Goal: Transaction & Acquisition: Download file/media

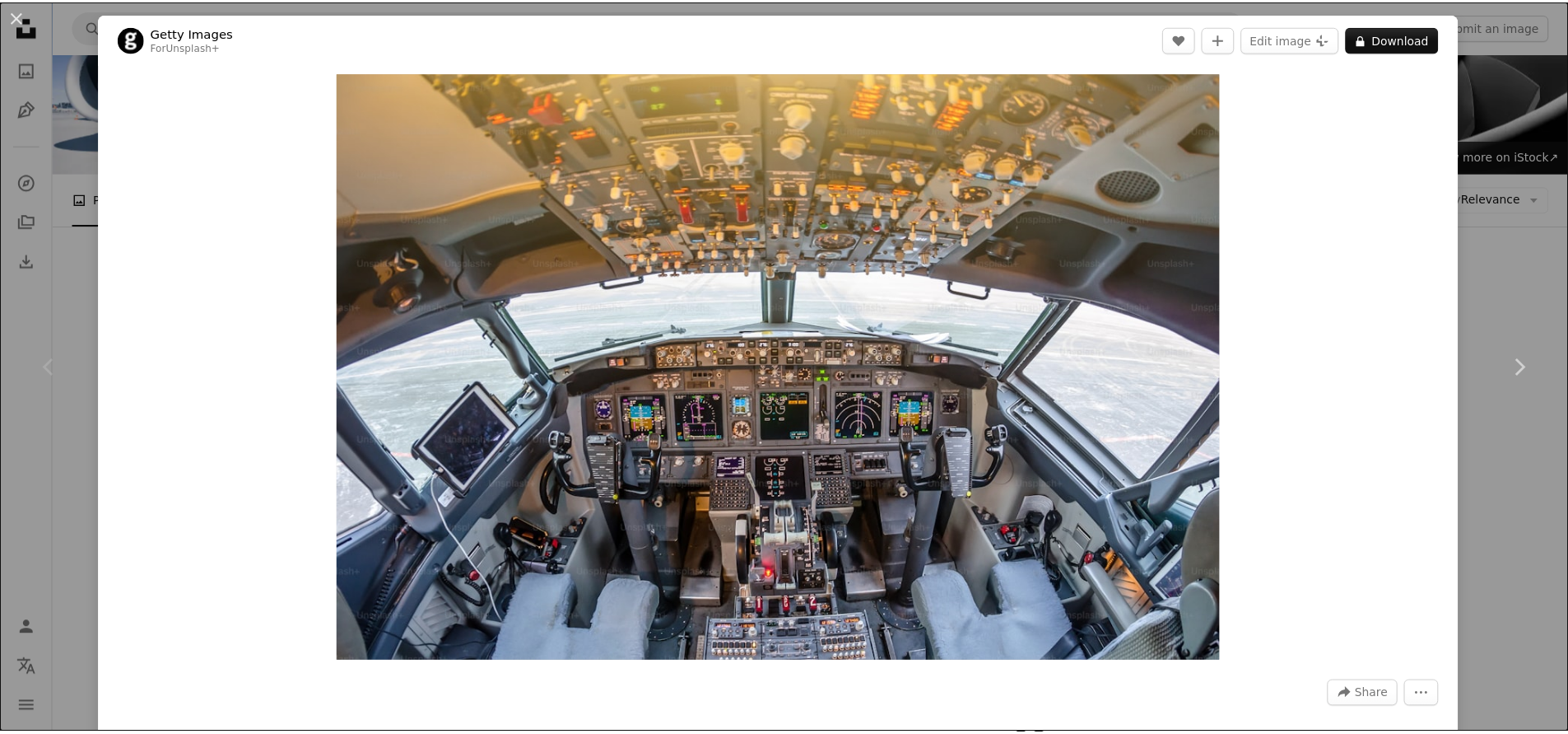
scroll to position [83, 0]
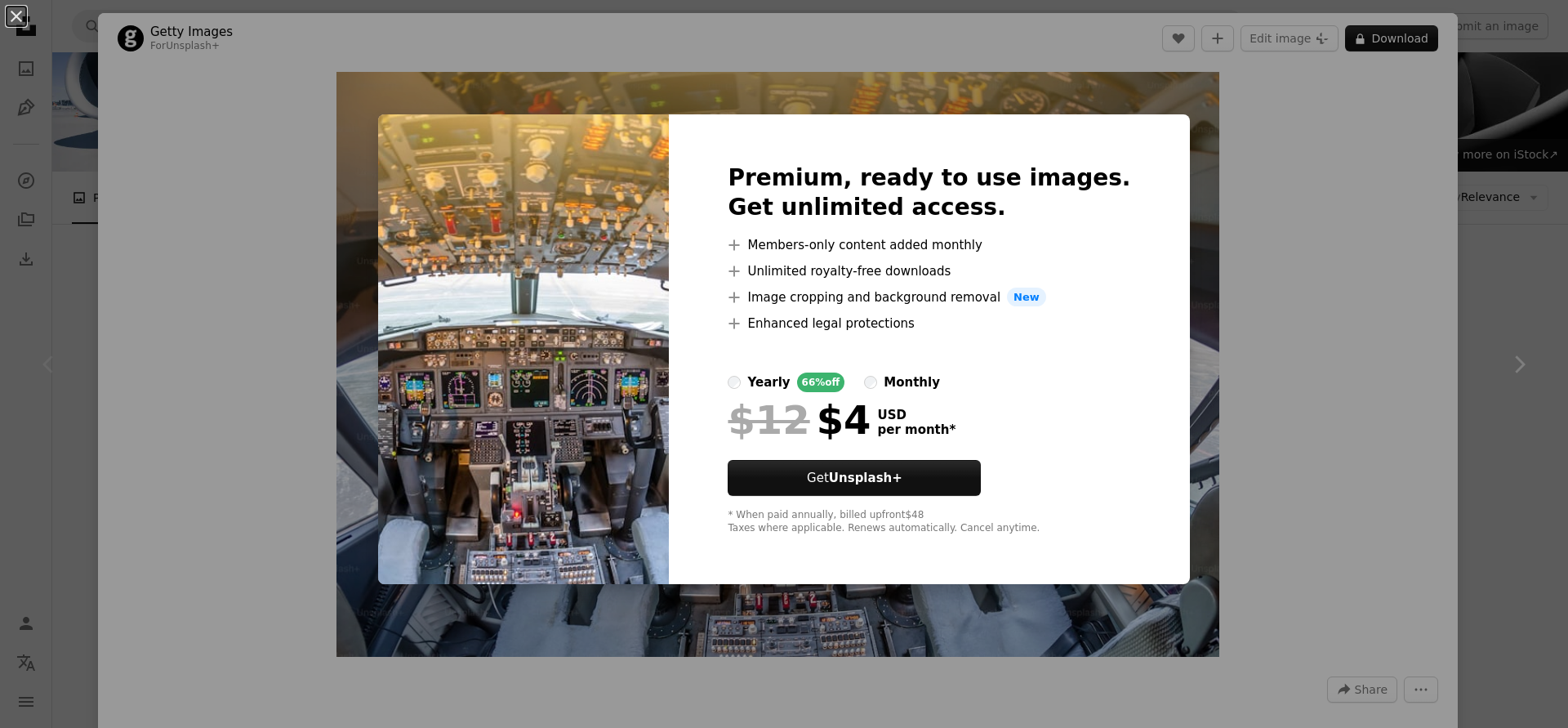
click at [1297, 423] on div "An X shape Premium, ready to use images. Get unlimited access. A plus sign Memb…" at bounding box center [784, 364] width 1568 height 728
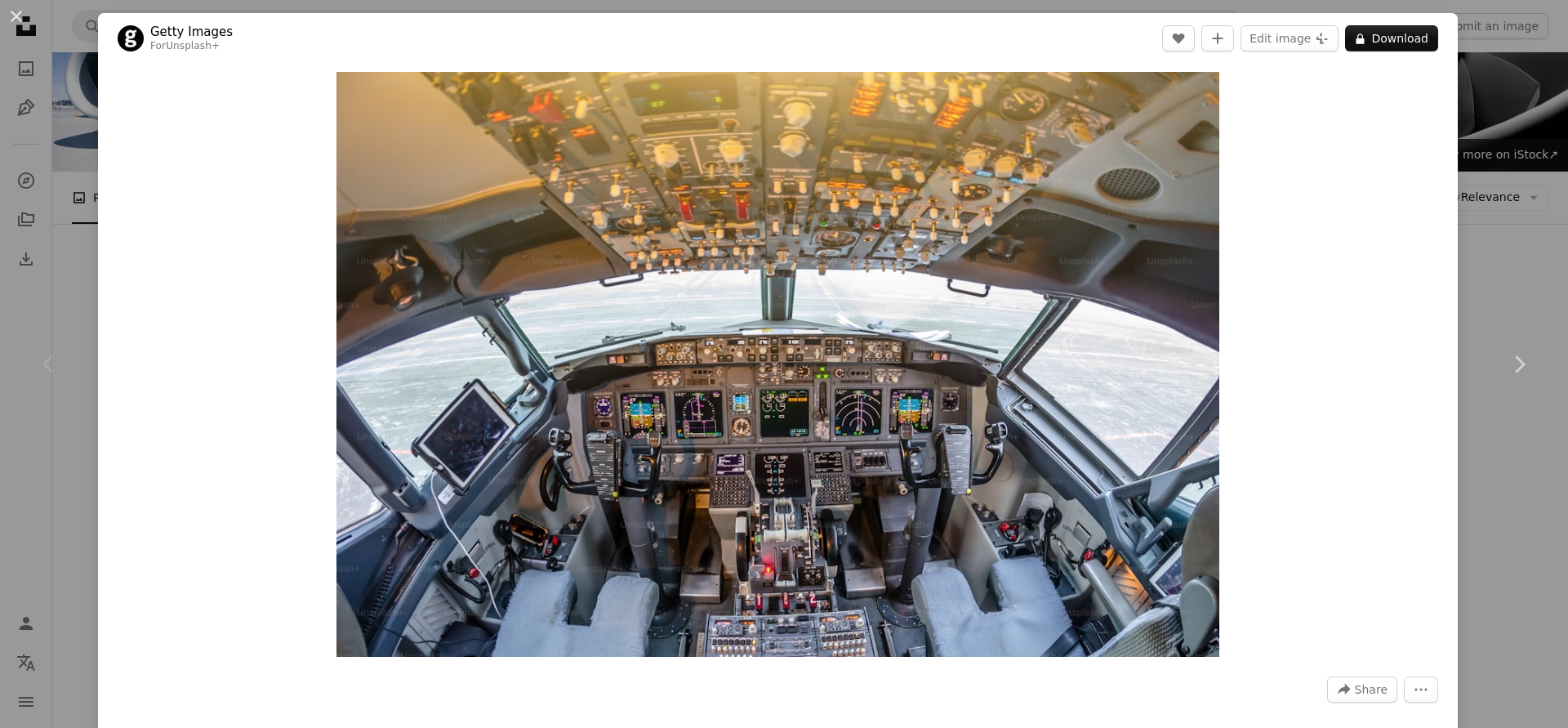
drag, startPoint x: 1515, startPoint y: 237, endPoint x: 1505, endPoint y: 247, distance: 14.1
click at [1515, 236] on div "An X shape Chevron left Chevron right Getty Images For Unsplash+ A heart A plus…" at bounding box center [784, 364] width 1568 height 728
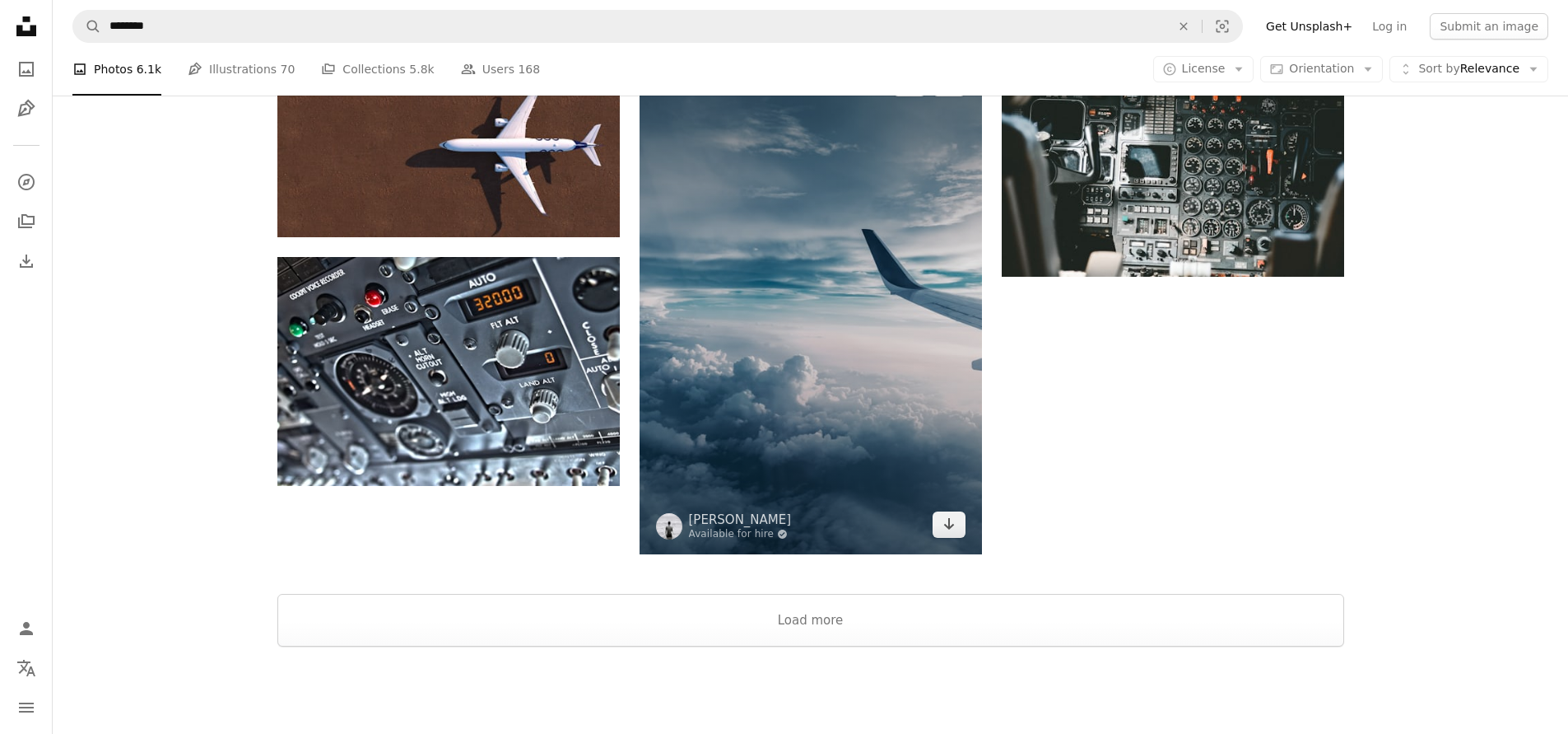
scroll to position [2142, 0]
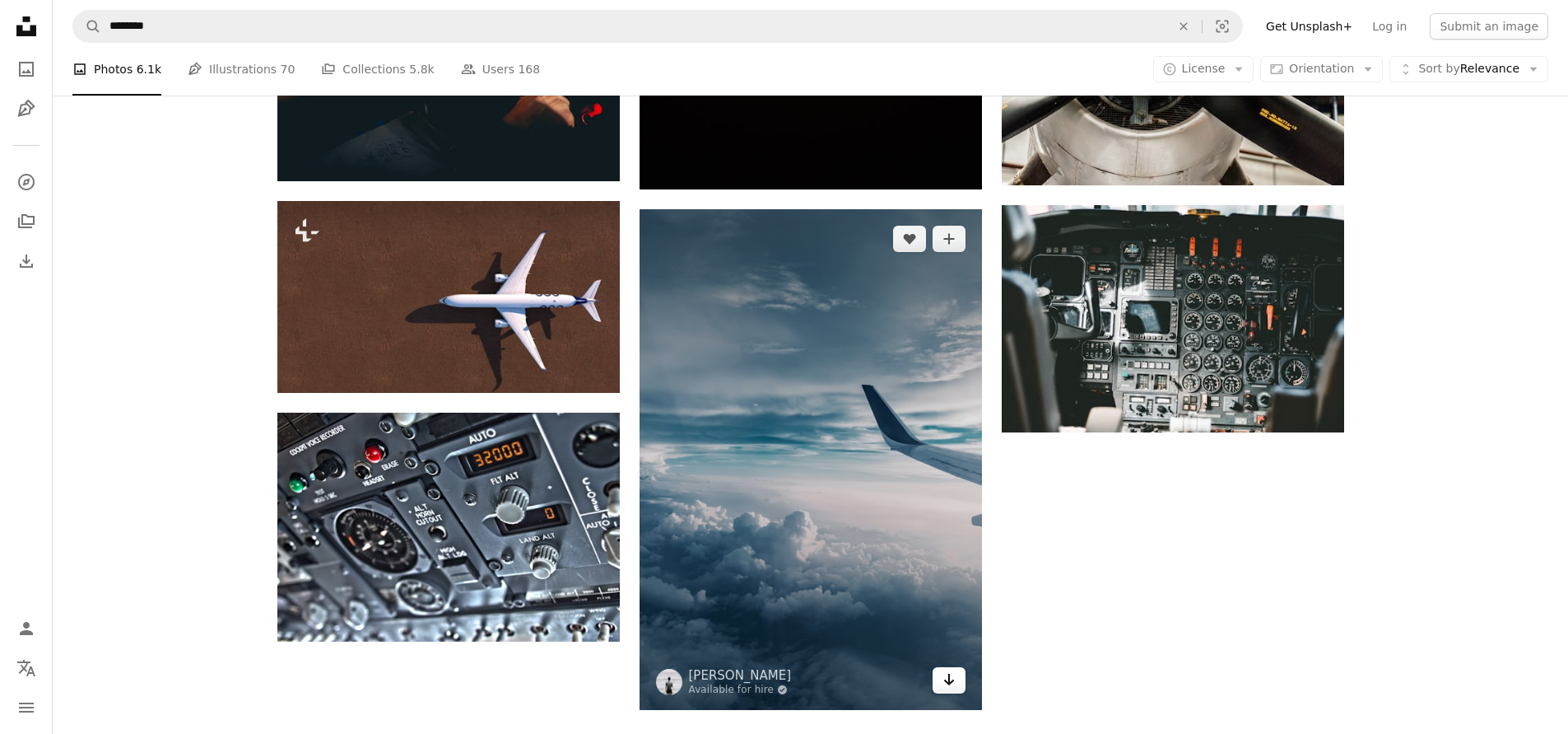
click at [947, 685] on icon "Arrow pointing down" at bounding box center [949, 679] width 13 height 20
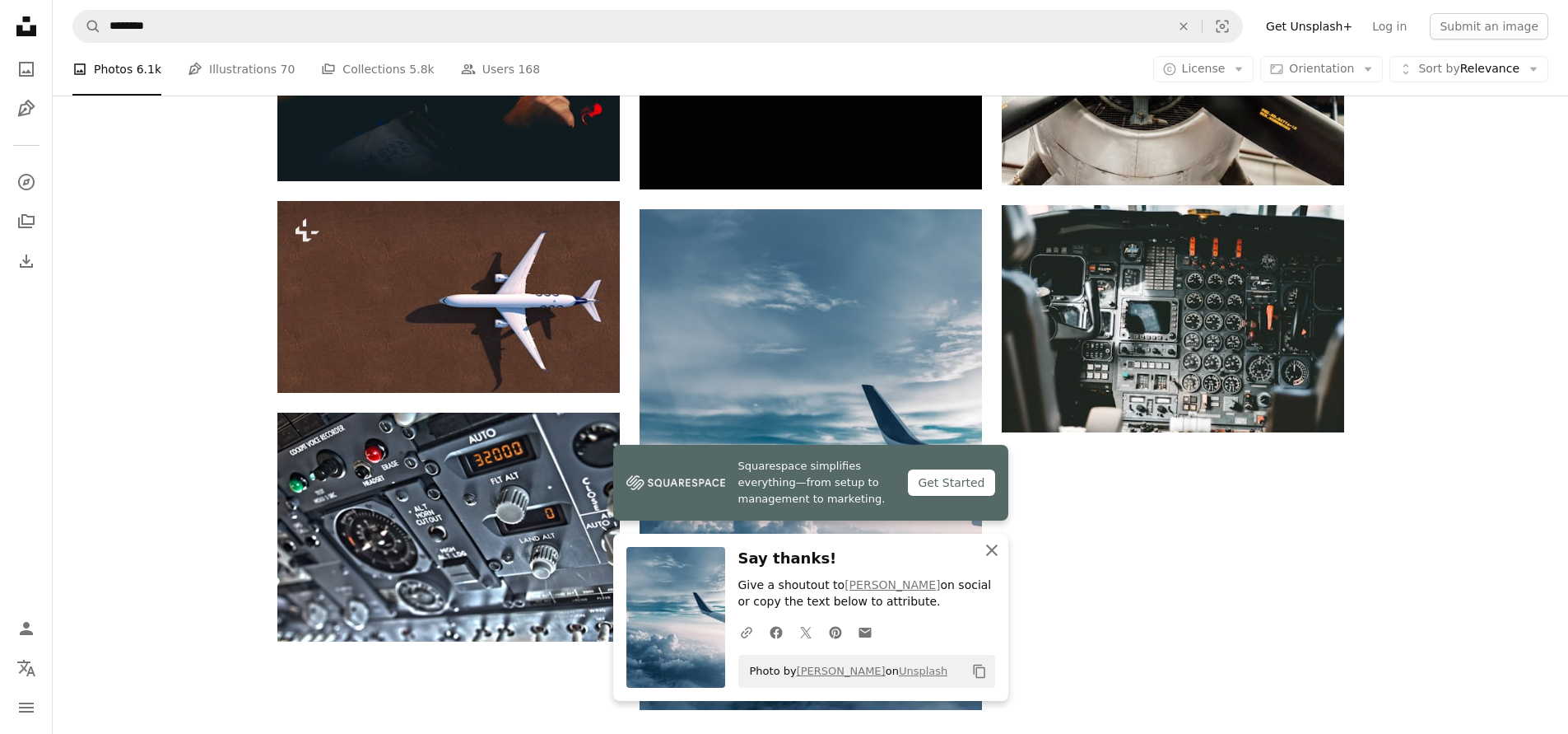
click at [993, 547] on icon "button" at bounding box center [992, 550] width 11 height 11
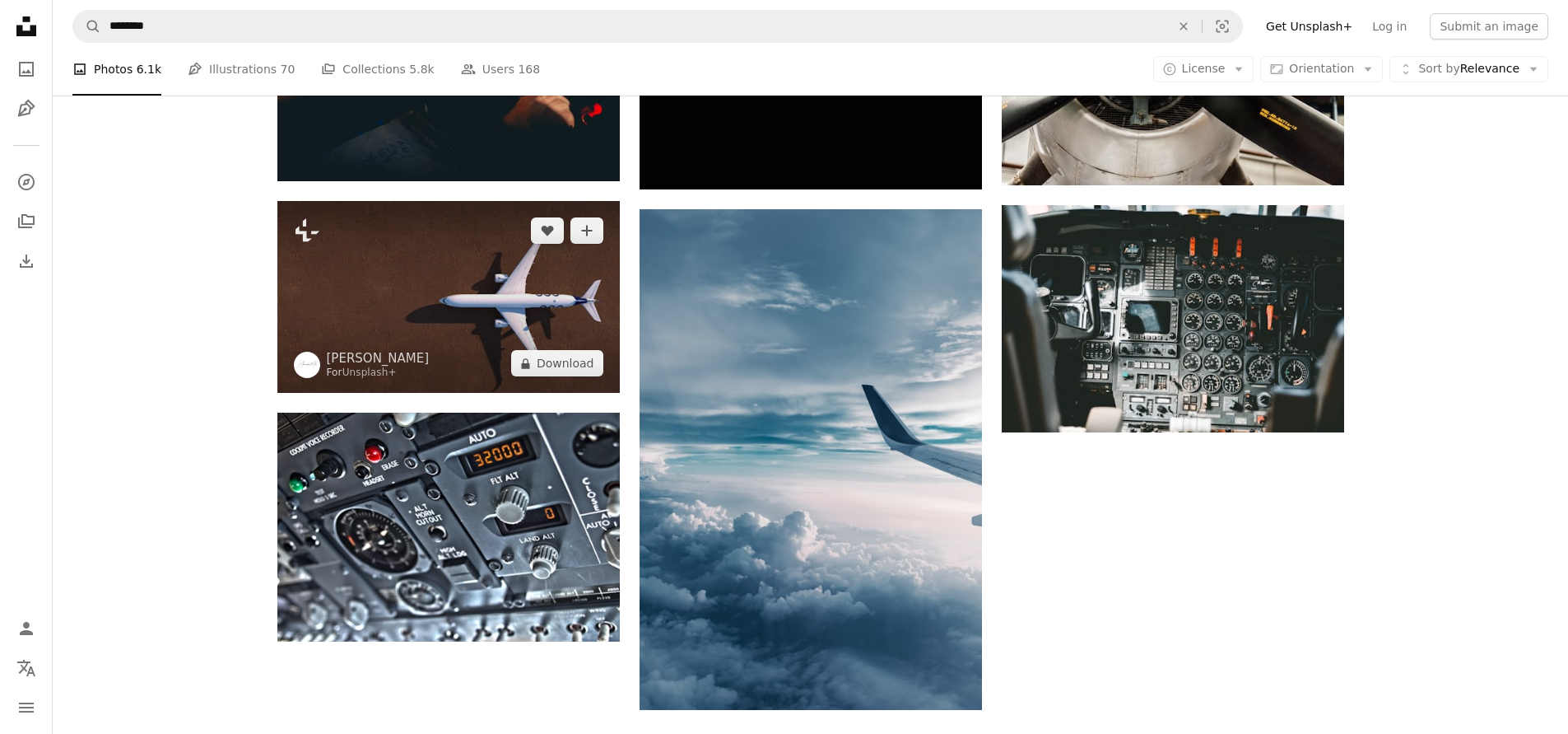
click at [486, 307] on img at bounding box center [448, 297] width 342 height 193
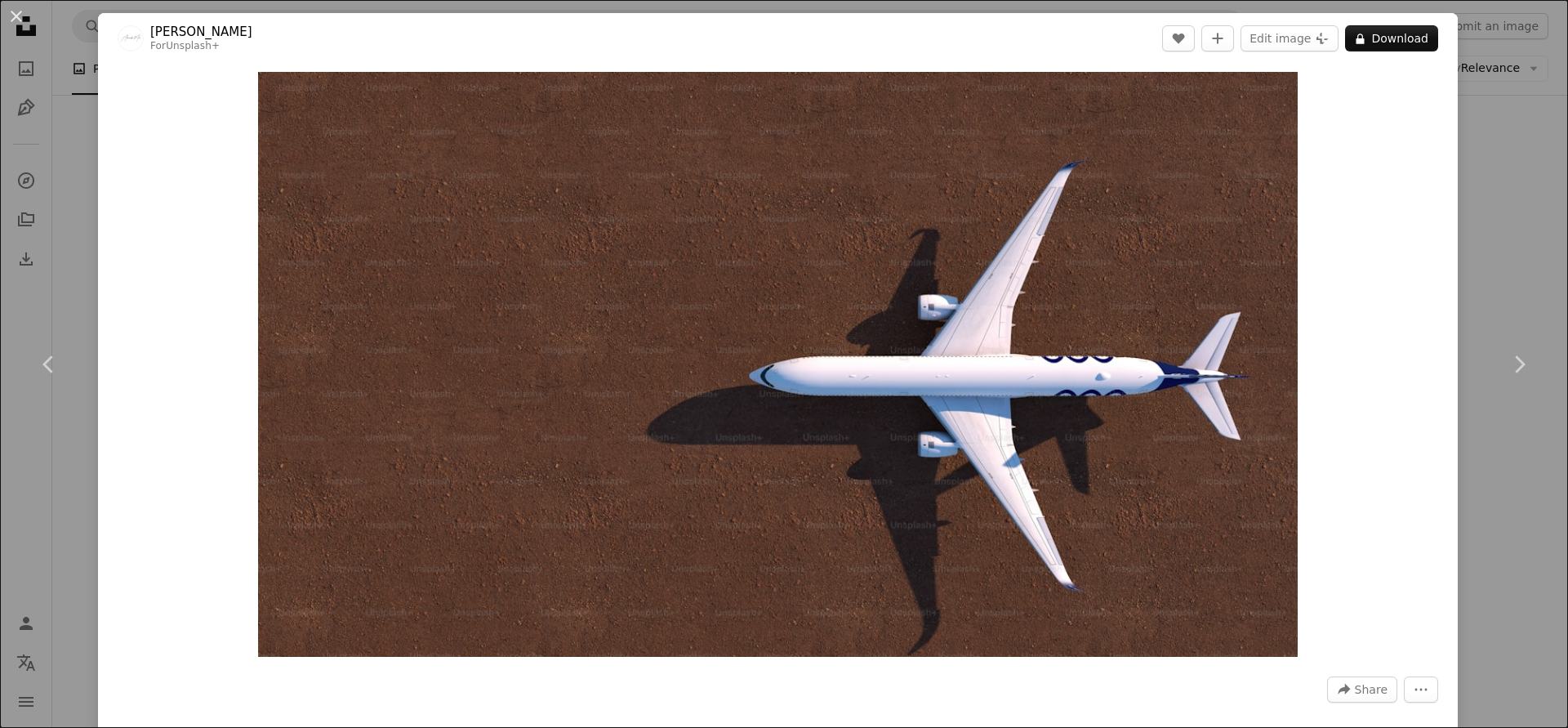
click at [1475, 69] on div "An X shape Chevron left Chevron right Alexander Mils For Unsplash+ A heart A pl…" at bounding box center [784, 364] width 1568 height 728
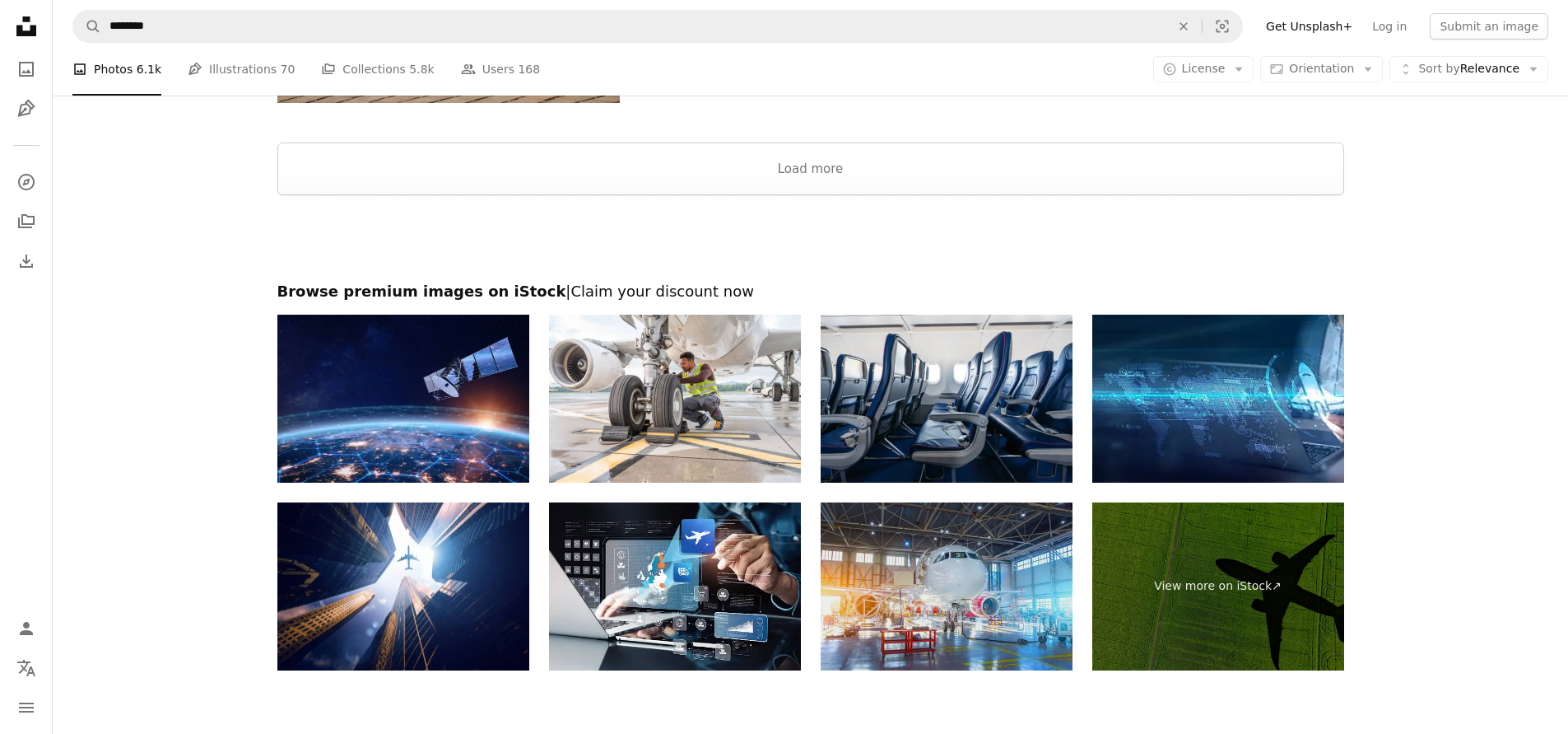
scroll to position [5636, 0]
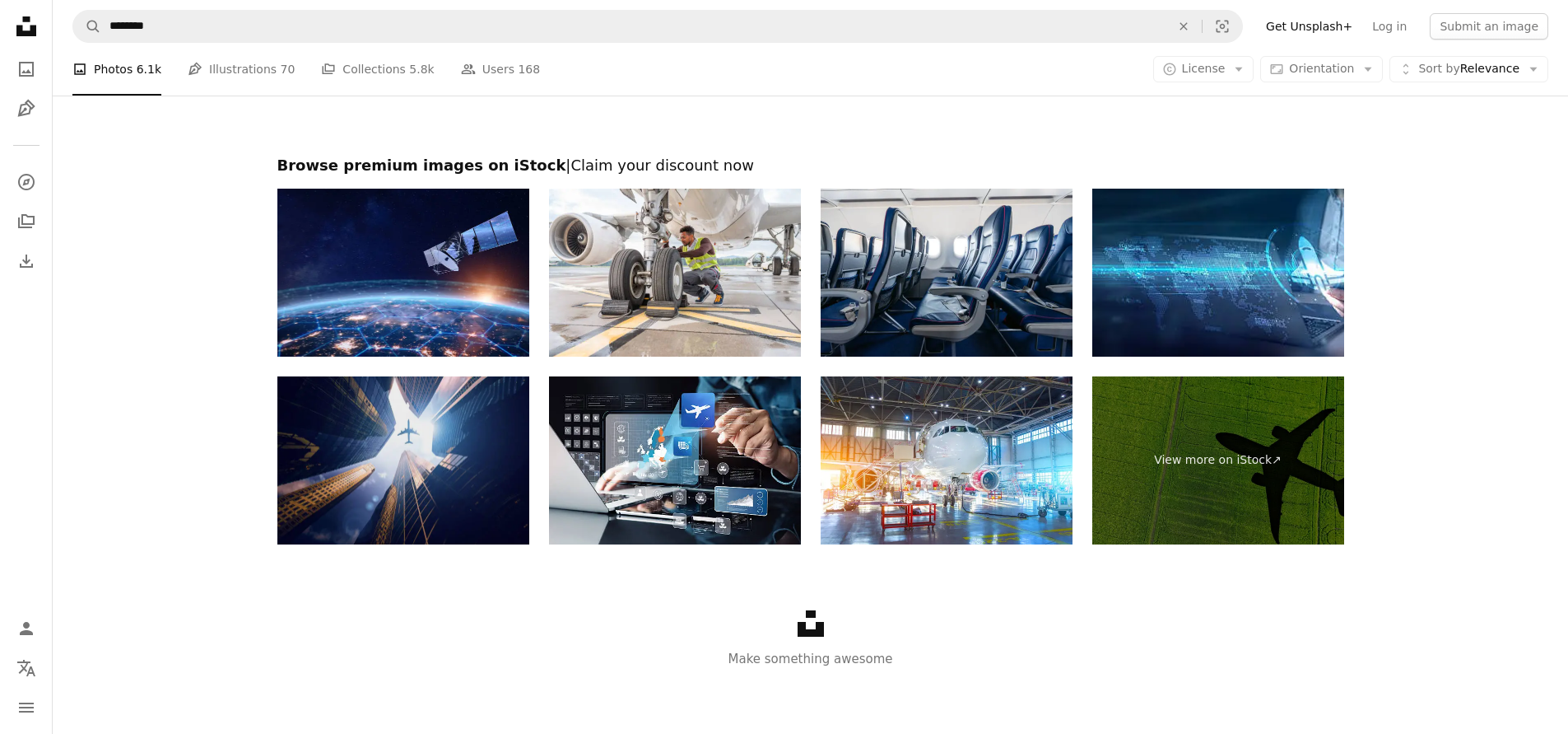
click at [444, 437] on img at bounding box center [403, 460] width 252 height 168
